Goal: Task Accomplishment & Management: Complete application form

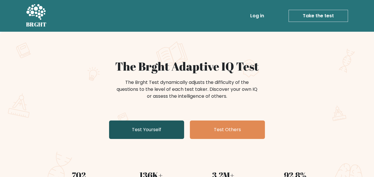
click at [157, 127] on link "Test Yourself" at bounding box center [146, 130] width 75 height 18
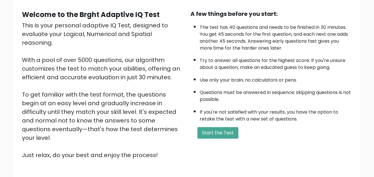
scroll to position [49, 0]
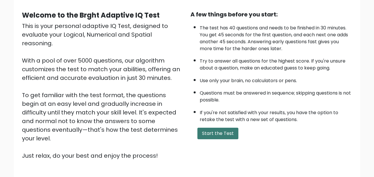
click at [220, 132] on button "Start the Test" at bounding box center [217, 134] width 41 height 12
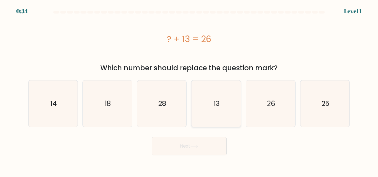
click at [219, 115] on icon "13" at bounding box center [216, 103] width 46 height 46
click at [190, 90] on input "d. 13" at bounding box center [189, 89] width 0 height 1
radio input "true"
click at [195, 147] on icon at bounding box center [194, 146] width 8 height 3
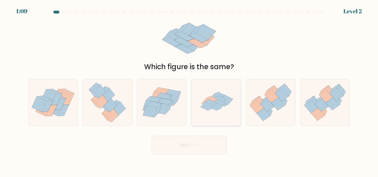
click at [217, 113] on icon at bounding box center [216, 102] width 46 height 46
click at [190, 90] on input "d." at bounding box center [189, 89] width 0 height 1
radio input "true"
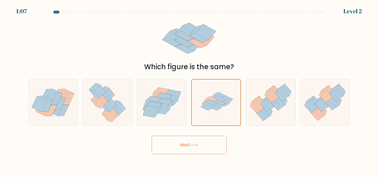
click at [192, 147] on button "Next" at bounding box center [189, 145] width 75 height 18
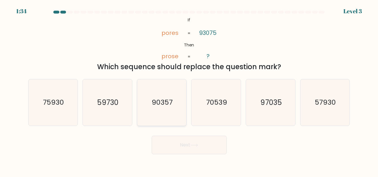
click at [162, 97] on icon "90357" at bounding box center [162, 102] width 46 height 46
click at [189, 90] on input "c. 90357" at bounding box center [189, 89] width 0 height 1
radio input "true"
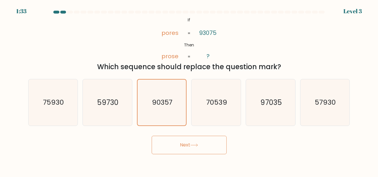
click at [178, 143] on button "Next" at bounding box center [189, 145] width 75 height 18
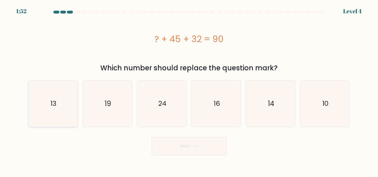
click at [61, 100] on icon "13" at bounding box center [53, 103] width 46 height 46
click at [189, 90] on input "a. 13" at bounding box center [189, 89] width 0 height 1
radio input "true"
click at [177, 149] on button "Next" at bounding box center [189, 146] width 75 height 18
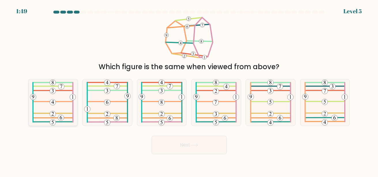
click at [52, 99] on icon at bounding box center [53, 102] width 46 height 46
click at [189, 90] on input "a." at bounding box center [189, 89] width 0 height 1
radio input "true"
click at [205, 151] on button "Next" at bounding box center [189, 145] width 75 height 18
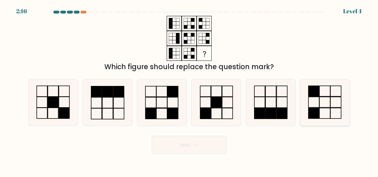
click at [326, 105] on icon at bounding box center [325, 102] width 46 height 46
click at [190, 90] on input "f." at bounding box center [189, 89] width 0 height 1
radio input "true"
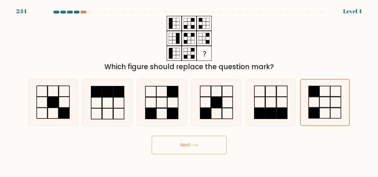
click at [217, 146] on button "Next" at bounding box center [189, 145] width 75 height 18
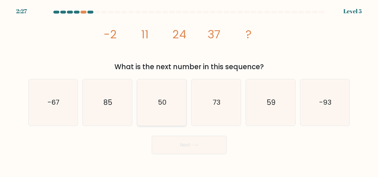
click at [166, 116] on icon "50" at bounding box center [162, 102] width 46 height 46
click at [189, 90] on input "c. 50" at bounding box center [189, 89] width 0 height 1
radio input "true"
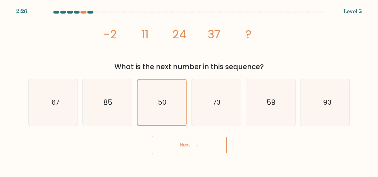
click at [170, 145] on button "Next" at bounding box center [189, 145] width 75 height 18
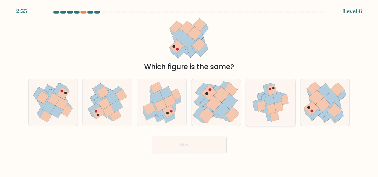
click at [274, 113] on icon at bounding box center [274, 116] width 9 height 11
click at [190, 90] on input "e." at bounding box center [189, 89] width 0 height 1
radio input "true"
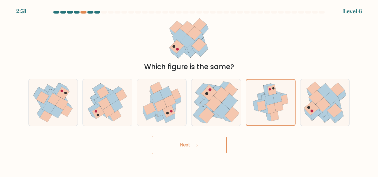
click at [206, 148] on button "Next" at bounding box center [189, 145] width 75 height 18
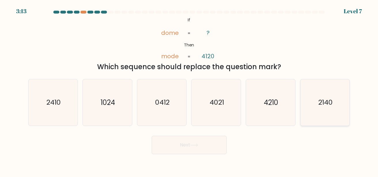
click at [346, 110] on icon "2140" at bounding box center [325, 102] width 46 height 46
click at [190, 90] on input "f. 2140" at bounding box center [189, 89] width 0 height 1
radio input "true"
click at [200, 149] on button "Next" at bounding box center [189, 145] width 75 height 18
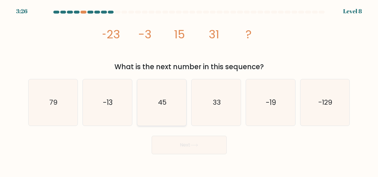
click at [179, 117] on icon "45" at bounding box center [162, 102] width 46 height 46
click at [189, 90] on input "c. 45" at bounding box center [189, 89] width 0 height 1
radio input "true"
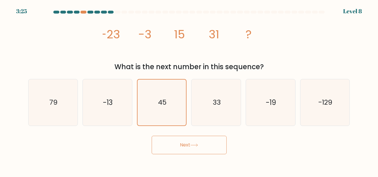
click at [176, 144] on button "Next" at bounding box center [189, 145] width 75 height 18
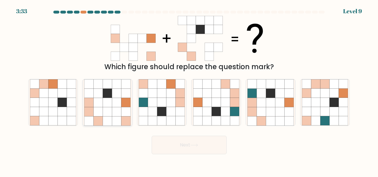
click at [115, 115] on icon at bounding box center [116, 111] width 9 height 9
click at [189, 90] on input "b." at bounding box center [189, 89] width 0 height 1
radio input "true"
click at [165, 143] on button "Next" at bounding box center [189, 145] width 75 height 18
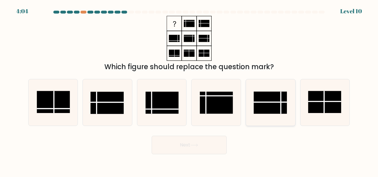
click at [267, 114] on rect at bounding box center [270, 103] width 33 height 22
click at [190, 90] on input "e." at bounding box center [189, 89] width 0 height 1
radio input "true"
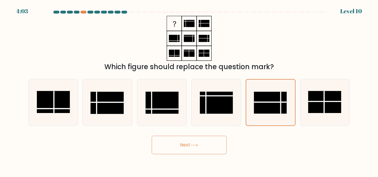
click at [216, 140] on button "Next" at bounding box center [189, 145] width 75 height 18
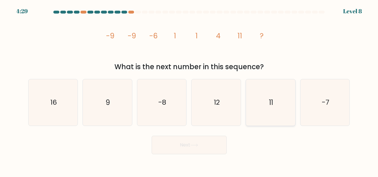
click at [248, 122] on icon "11" at bounding box center [270, 102] width 46 height 46
click at [190, 90] on input "e. 11" at bounding box center [189, 89] width 0 height 1
radio input "true"
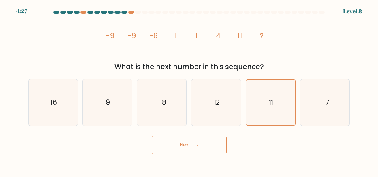
click at [211, 145] on button "Next" at bounding box center [189, 145] width 75 height 18
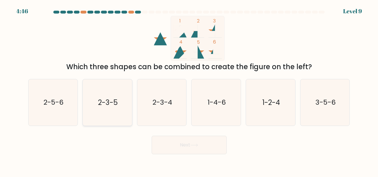
click at [123, 116] on icon "2-3-5" at bounding box center [107, 102] width 46 height 46
click at [189, 90] on input "b. 2-3-5" at bounding box center [189, 89] width 0 height 1
radio input "true"
click at [166, 140] on button "Next" at bounding box center [189, 145] width 75 height 18
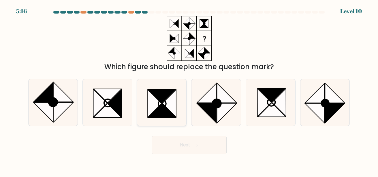
click at [169, 117] on icon at bounding box center [162, 111] width 28 height 14
click at [189, 90] on input "c." at bounding box center [189, 89] width 0 height 1
radio input "true"
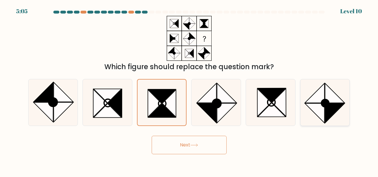
click at [328, 104] on circle at bounding box center [325, 103] width 7 height 7
click at [190, 90] on input "f." at bounding box center [189, 89] width 0 height 1
radio input "true"
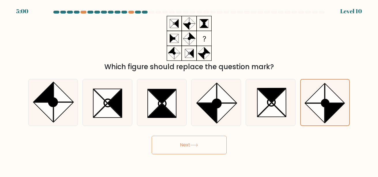
click at [209, 145] on button "Next" at bounding box center [189, 145] width 75 height 18
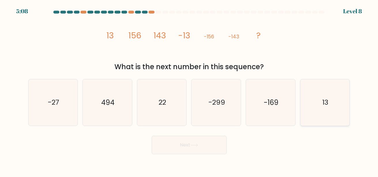
click at [335, 101] on icon "13" at bounding box center [325, 102] width 46 height 46
click at [190, 90] on input "f. 13" at bounding box center [189, 89] width 0 height 1
radio input "true"
click at [211, 145] on button "Next" at bounding box center [189, 145] width 75 height 18
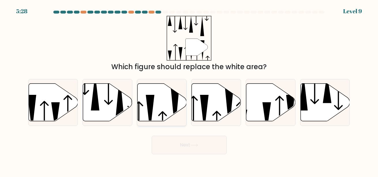
click at [164, 119] on icon at bounding box center [162, 102] width 49 height 38
click at [189, 90] on input "c." at bounding box center [189, 89] width 0 height 1
radio input "true"
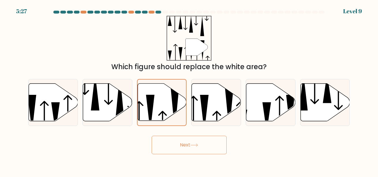
click at [176, 139] on button "Next" at bounding box center [189, 145] width 75 height 18
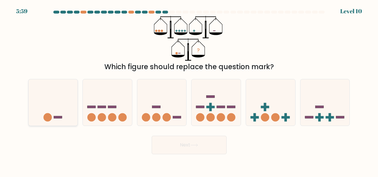
click at [42, 116] on icon at bounding box center [53, 102] width 49 height 41
click at [189, 90] on input "a." at bounding box center [189, 89] width 0 height 1
radio input "true"
click at [170, 147] on button "Next" at bounding box center [189, 145] width 75 height 18
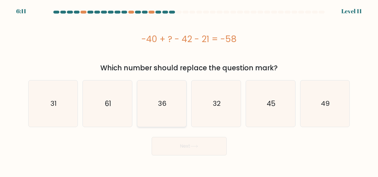
click at [178, 125] on icon "36" at bounding box center [162, 103] width 46 height 46
click at [189, 90] on input "c. 36" at bounding box center [189, 89] width 0 height 1
radio input "true"
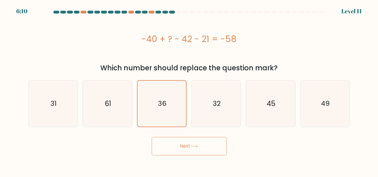
click at [183, 139] on button "Next" at bounding box center [189, 146] width 75 height 18
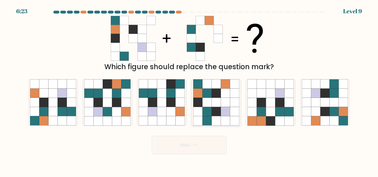
click at [219, 91] on icon at bounding box center [216, 93] width 9 height 9
click at [190, 90] on input "d." at bounding box center [189, 89] width 0 height 1
radio input "true"
click at [199, 142] on button "Next" at bounding box center [189, 145] width 75 height 18
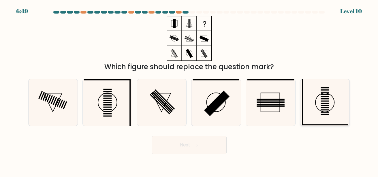
click at [315, 106] on icon at bounding box center [325, 102] width 46 height 46
click at [190, 90] on input "f." at bounding box center [189, 89] width 0 height 1
radio input "true"
click at [123, 105] on icon at bounding box center [107, 102] width 46 height 46
click at [189, 90] on input "b." at bounding box center [189, 89] width 0 height 1
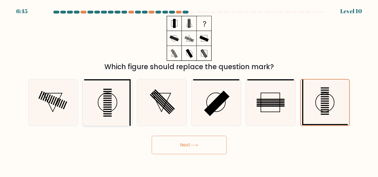
radio input "true"
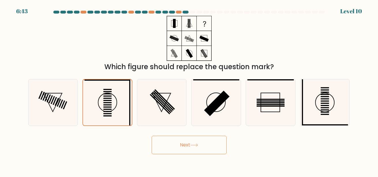
click at [182, 148] on button "Next" at bounding box center [189, 145] width 75 height 18
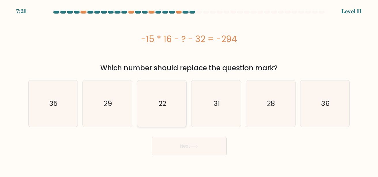
click at [184, 116] on icon "22" at bounding box center [162, 103] width 46 height 46
click at [189, 90] on input "c. 22" at bounding box center [189, 89] width 0 height 1
radio input "true"
click at [183, 141] on button "Next" at bounding box center [189, 146] width 75 height 18
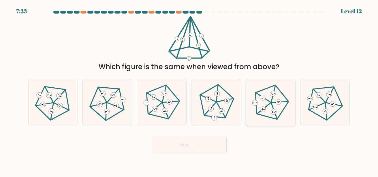
click at [269, 102] on 439 at bounding box center [263, 97] width 15 height 11
click at [190, 90] on input "e." at bounding box center [189, 89] width 0 height 1
radio input "true"
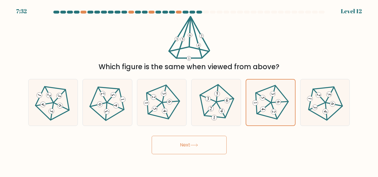
click at [211, 141] on button "Next" at bounding box center [189, 145] width 75 height 18
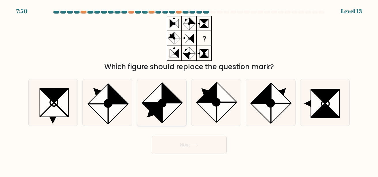
click at [165, 102] on circle at bounding box center [162, 103] width 11 height 11
click at [189, 90] on input "c." at bounding box center [189, 89] width 0 height 1
radio input "true"
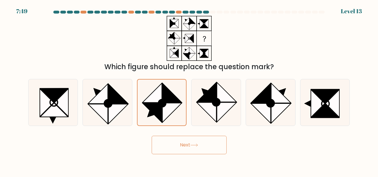
click at [179, 146] on button "Next" at bounding box center [189, 145] width 75 height 18
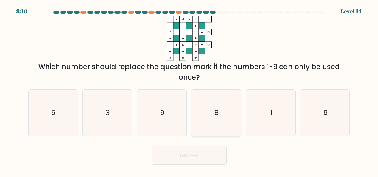
click at [211, 130] on icon "8" at bounding box center [216, 113] width 46 height 46
click at [190, 90] on input "d. 8" at bounding box center [189, 89] width 0 height 1
radio input "true"
click at [205, 154] on button "Next" at bounding box center [189, 155] width 75 height 18
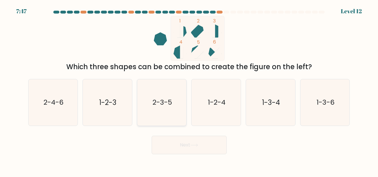
click at [179, 110] on icon "2-3-5" at bounding box center [162, 102] width 46 height 46
click at [189, 90] on input "c. 2-3-5" at bounding box center [189, 89] width 0 height 1
radio input "true"
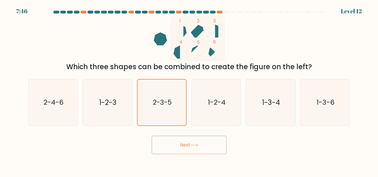
click at [189, 140] on button "Next" at bounding box center [189, 145] width 75 height 18
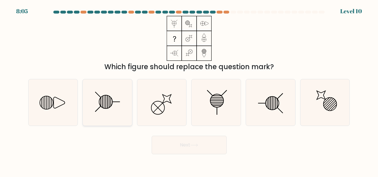
click at [107, 117] on icon at bounding box center [107, 102] width 46 height 46
click at [189, 90] on input "b." at bounding box center [189, 89] width 0 height 1
radio input "true"
click at [162, 150] on button "Next" at bounding box center [189, 145] width 75 height 18
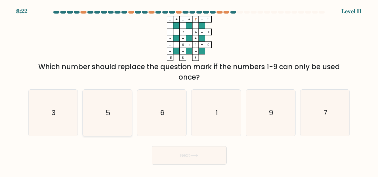
click at [105, 126] on icon "5" at bounding box center [107, 113] width 46 height 46
click at [189, 90] on input "b. 5" at bounding box center [189, 89] width 0 height 1
radio input "true"
click at [197, 153] on button "Next" at bounding box center [189, 155] width 75 height 18
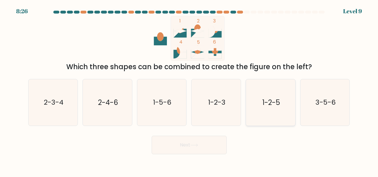
click at [260, 100] on icon "1-2-5" at bounding box center [270, 102] width 46 height 46
click at [190, 90] on input "e. 1-2-5" at bounding box center [189, 89] width 0 height 1
radio input "true"
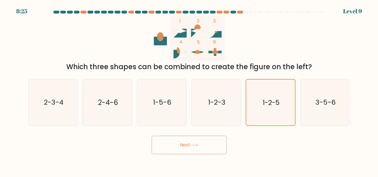
click at [195, 149] on button "Next" at bounding box center [189, 145] width 75 height 18
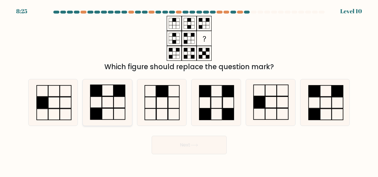
click at [121, 97] on rect at bounding box center [119, 102] width 11 height 11
click at [189, 90] on input "b." at bounding box center [189, 89] width 0 height 1
radio input "true"
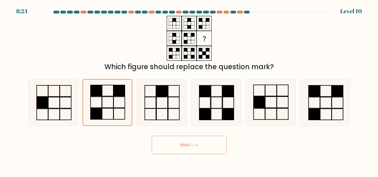
click at [193, 147] on button "Next" at bounding box center [189, 145] width 75 height 18
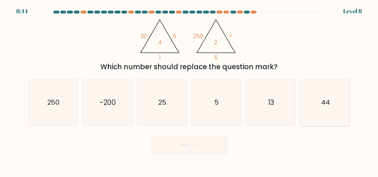
click at [344, 103] on icon "44" at bounding box center [325, 102] width 46 height 46
click at [190, 90] on input "f. 44" at bounding box center [189, 89] width 0 height 1
radio input "true"
click at [209, 145] on button "Next" at bounding box center [189, 145] width 75 height 18
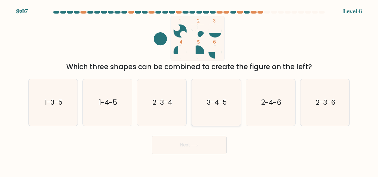
click at [214, 118] on icon "3-4-5" at bounding box center [216, 102] width 46 height 46
click at [190, 90] on input "d. 3-4-5" at bounding box center [189, 89] width 0 height 1
radio input "true"
click at [205, 138] on button "Next" at bounding box center [189, 145] width 75 height 18
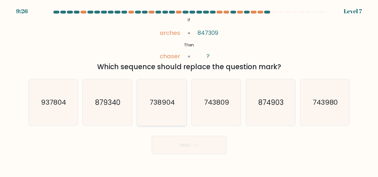
click at [171, 119] on icon "738904" at bounding box center [162, 102] width 46 height 46
click at [189, 90] on input "c. 738904" at bounding box center [189, 89] width 0 height 1
radio input "true"
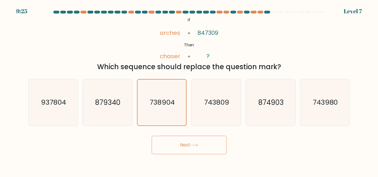
click at [176, 145] on button "Next" at bounding box center [189, 145] width 75 height 18
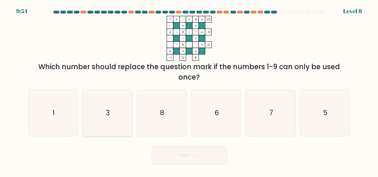
click at [113, 121] on icon "3" at bounding box center [107, 113] width 46 height 46
click at [189, 90] on input "b. 3" at bounding box center [189, 89] width 0 height 1
radio input "true"
click at [200, 151] on button "Next" at bounding box center [189, 155] width 75 height 18
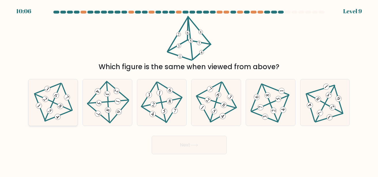
click at [67, 108] on icon at bounding box center [53, 102] width 38 height 37
click at [189, 90] on input "a." at bounding box center [189, 89] width 0 height 1
radio input "true"
click at [180, 148] on button "Next" at bounding box center [189, 145] width 75 height 18
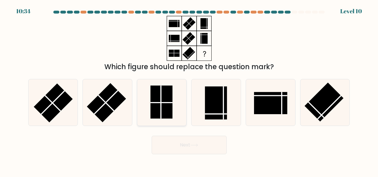
click at [169, 119] on icon at bounding box center [162, 102] width 46 height 46
click at [189, 90] on input "c." at bounding box center [189, 89] width 0 height 1
radio input "true"
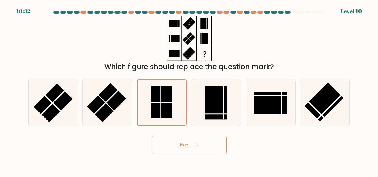
click at [184, 143] on button "Next" at bounding box center [189, 145] width 75 height 18
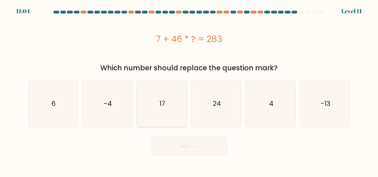
click at [175, 119] on icon "17" at bounding box center [162, 103] width 46 height 46
click at [189, 90] on input "c. 17" at bounding box center [189, 89] width 0 height 1
radio input "true"
click at [183, 146] on button "Next" at bounding box center [189, 146] width 75 height 18
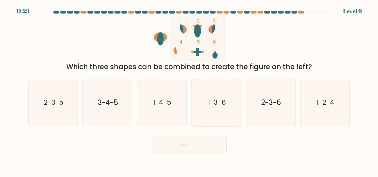
click at [226, 115] on icon "1-3-6" at bounding box center [216, 102] width 46 height 46
click at [190, 90] on input "d. 1-3-6" at bounding box center [189, 89] width 0 height 1
radio input "true"
click at [206, 142] on button "Next" at bounding box center [189, 145] width 75 height 18
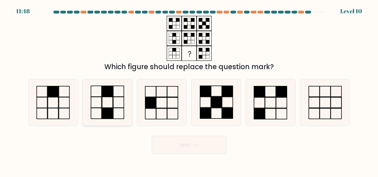
click at [110, 103] on icon at bounding box center [107, 102] width 46 height 46
click at [189, 90] on input "b." at bounding box center [189, 89] width 0 height 1
radio input "true"
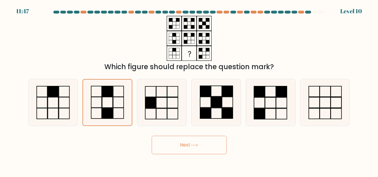
click at [180, 138] on button "Next" at bounding box center [189, 145] width 75 height 18
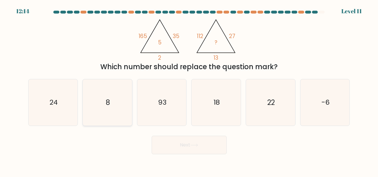
click at [99, 105] on icon "8" at bounding box center [107, 102] width 46 height 46
click at [189, 90] on input "b. 8" at bounding box center [189, 89] width 0 height 1
radio input "true"
click at [179, 142] on button "Next" at bounding box center [189, 145] width 75 height 18
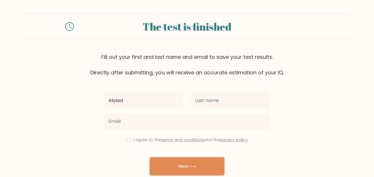
type input "Alyssa"
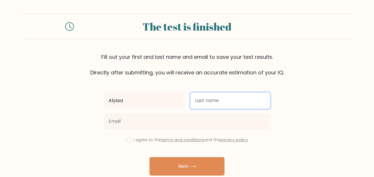
click at [215, 102] on input "text" at bounding box center [230, 101] width 80 height 16
type input "[PERSON_NAME]"
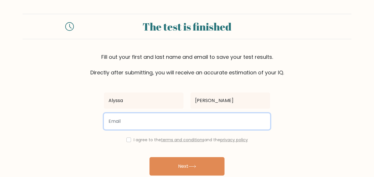
click at [185, 121] on input "email" at bounding box center [187, 121] width 166 height 16
type input "alnewson25@unity.edu"
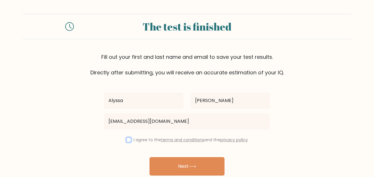
click at [126, 141] on input "checkbox" at bounding box center [128, 140] width 5 height 5
checkbox input "true"
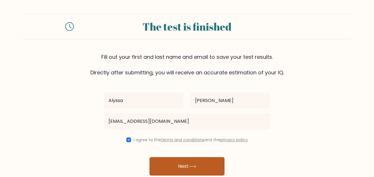
click at [187, 166] on button "Next" at bounding box center [186, 166] width 75 height 18
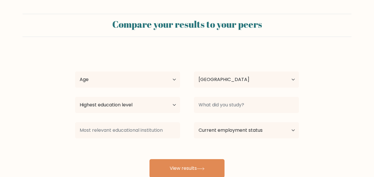
select select "US"
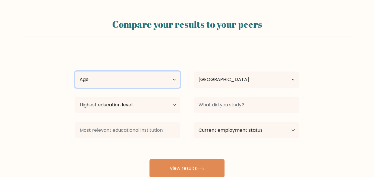
click at [169, 84] on select "Age Under [DEMOGRAPHIC_DATA] [DEMOGRAPHIC_DATA] [DEMOGRAPHIC_DATA] [DEMOGRAPHIC…" at bounding box center [127, 80] width 105 height 16
select select "18_24"
click at [75, 72] on select "Age Under 18 years old 18-24 years old 25-34 years old 35-44 years old 45-54 ye…" at bounding box center [127, 80] width 105 height 16
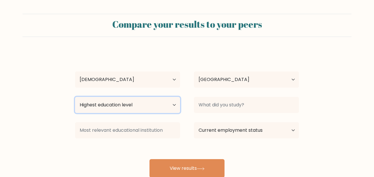
click at [168, 108] on select "Highest education level No schooling Primary Lower Secondary Upper Secondary Oc…" at bounding box center [127, 105] width 105 height 16
select select "upper_secondary"
click at [75, 97] on select "Highest education level No schooling Primary Lower Secondary Upper Secondary Oc…" at bounding box center [127, 105] width 105 height 16
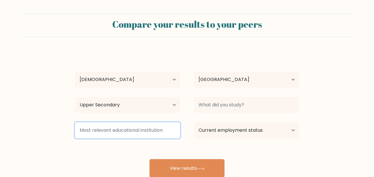
click at [153, 136] on input at bounding box center [127, 130] width 105 height 16
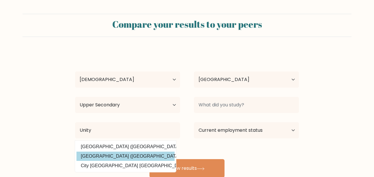
click at [131, 157] on div "Alyssa Newson Age Under 18 years old 18-24 years old 25-34 years old 35-44 year…" at bounding box center [187, 114] width 231 height 127
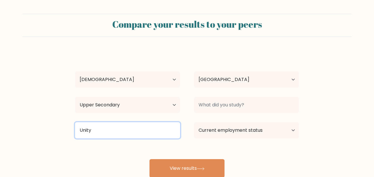
click at [140, 132] on input "Unity" at bounding box center [127, 130] width 105 height 16
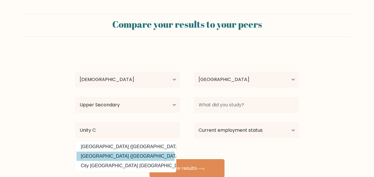
click at [126, 153] on div "Alyssa Newson Age Under 18 years old 18-24 years old 25-34 years old 35-44 year…" at bounding box center [187, 114] width 231 height 127
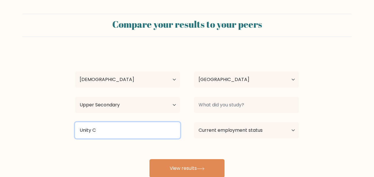
click at [109, 132] on input "Unity C" at bounding box center [127, 130] width 105 height 16
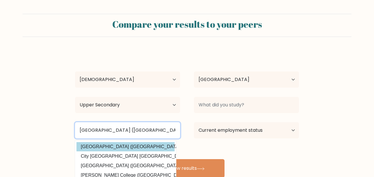
type input "Unity College (United States)"
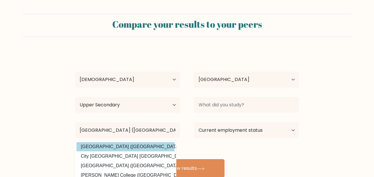
click at [119, 144] on div "Alyssa Newson Age Under 18 years old 18-24 years old 25-34 years old 35-44 year…" at bounding box center [187, 114] width 231 height 127
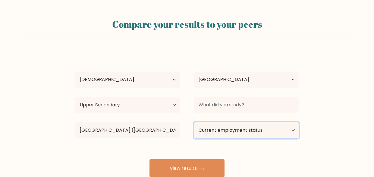
click at [259, 136] on select "Current employment status Employed Student Retired Other / prefer not to answer" at bounding box center [246, 130] width 105 height 16
select select "student"
click at [194, 122] on select "Current employment status Employed Student Retired Other / prefer not to answer" at bounding box center [246, 130] width 105 height 16
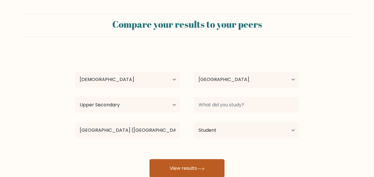
click at [196, 168] on button "View results" at bounding box center [186, 168] width 75 height 18
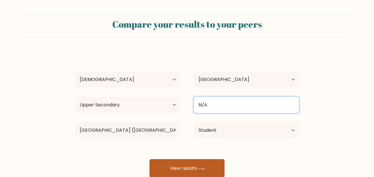
type input "N/A"
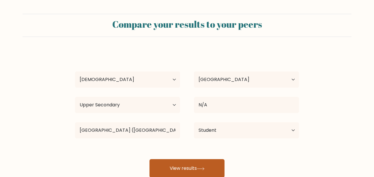
click at [204, 164] on button "View results" at bounding box center [186, 168] width 75 height 18
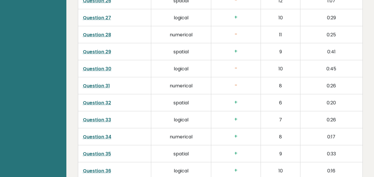
scroll to position [1487, 0]
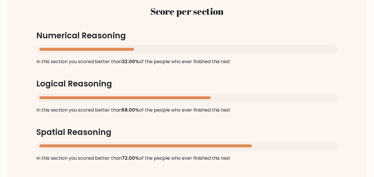
scroll to position [573, 0]
